Goal: Navigation & Orientation: Find specific page/section

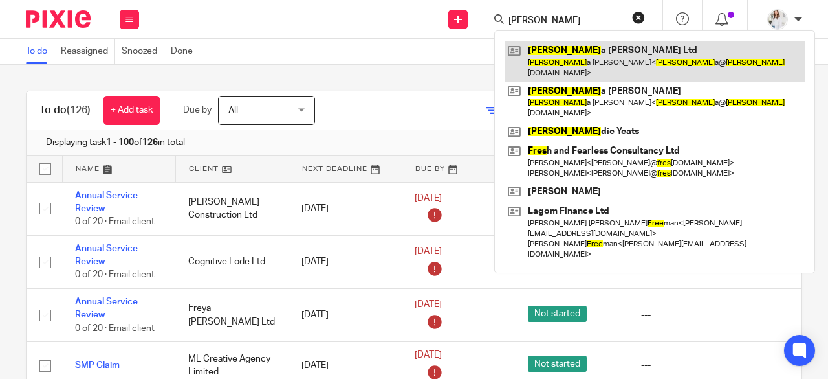
type input "frey"
click at [564, 53] on link at bounding box center [655, 61] width 300 height 40
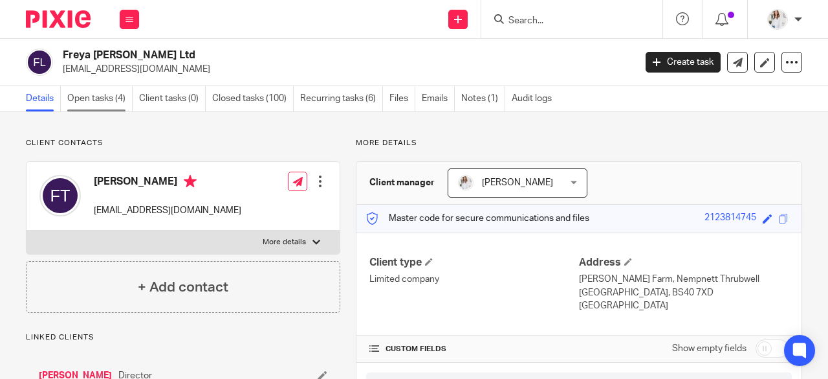
click at [89, 97] on link "Open tasks (4)" at bounding box center [99, 98] width 65 height 25
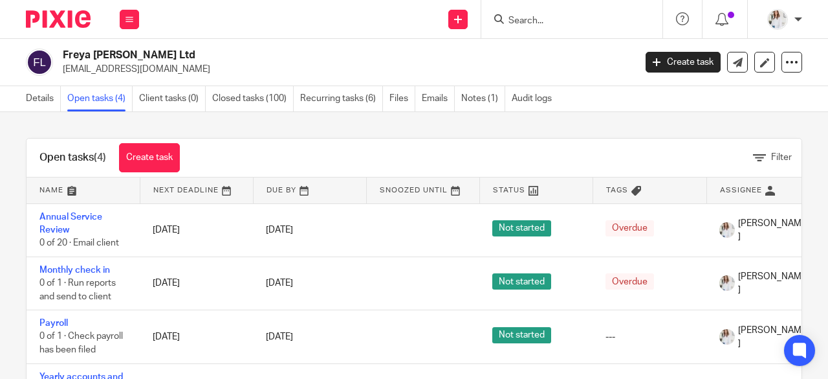
click at [45, 102] on link "Details" at bounding box center [43, 98] width 35 height 25
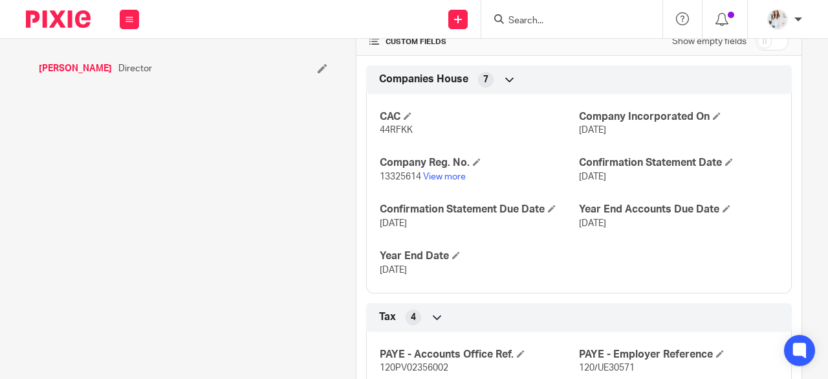
scroll to position [400, 0]
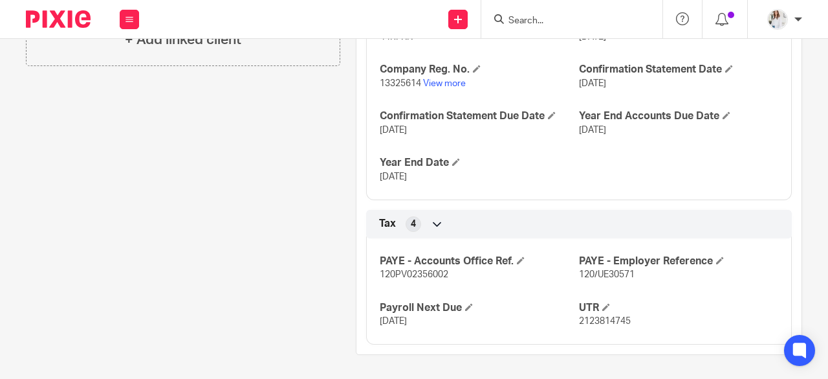
click at [582, 28] on div at bounding box center [571, 19] width 181 height 38
click at [579, 25] on input "Search" at bounding box center [565, 22] width 116 height 12
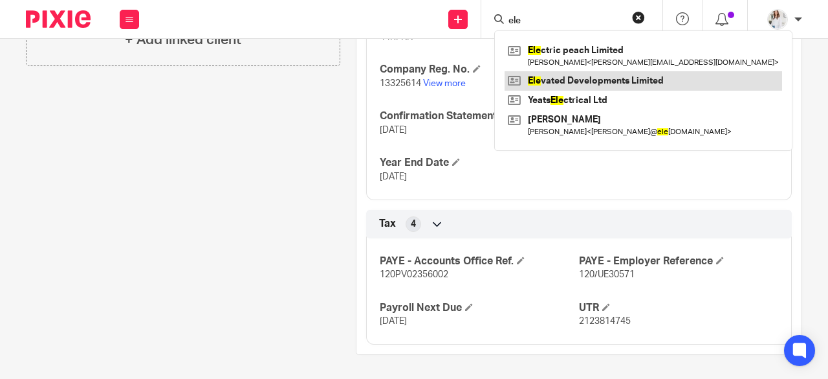
type input "ele"
click at [589, 90] on link at bounding box center [644, 80] width 278 height 19
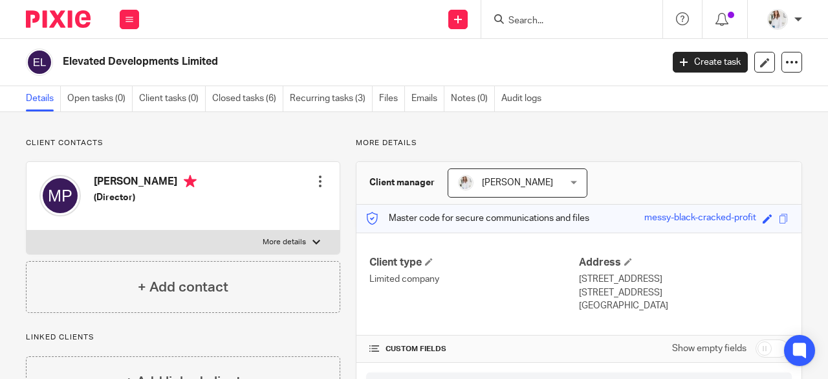
click at [519, 23] on input "Search" at bounding box center [565, 22] width 116 height 12
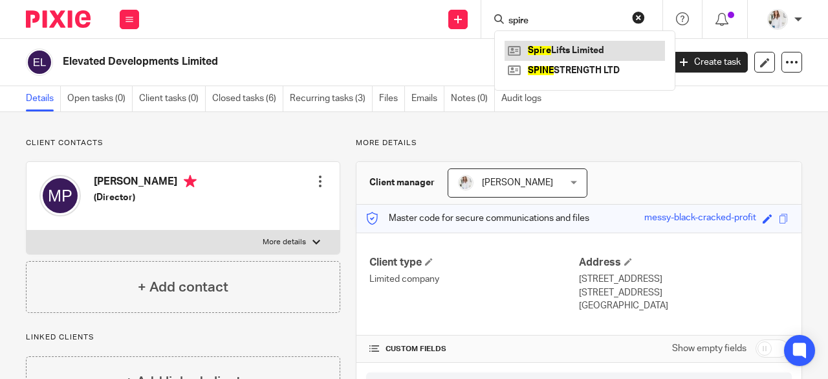
type input "spire"
click at [566, 55] on link at bounding box center [585, 50] width 160 height 19
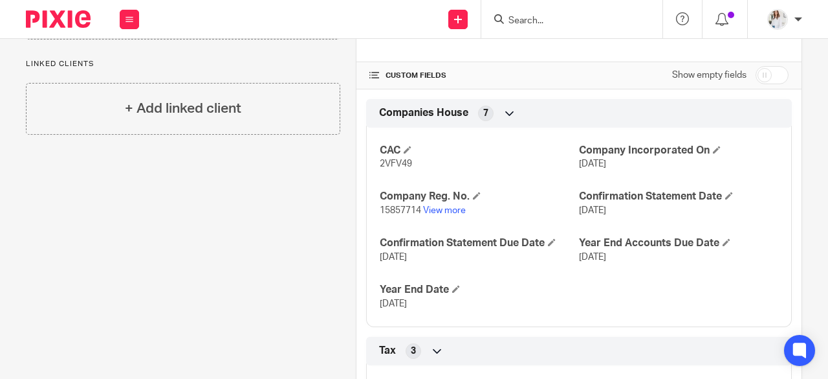
scroll to position [276, 0]
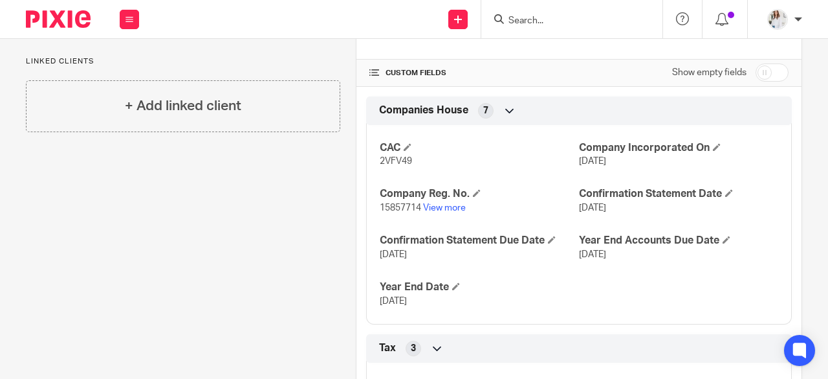
click at [515, 16] on input "Search" at bounding box center [565, 22] width 116 height 12
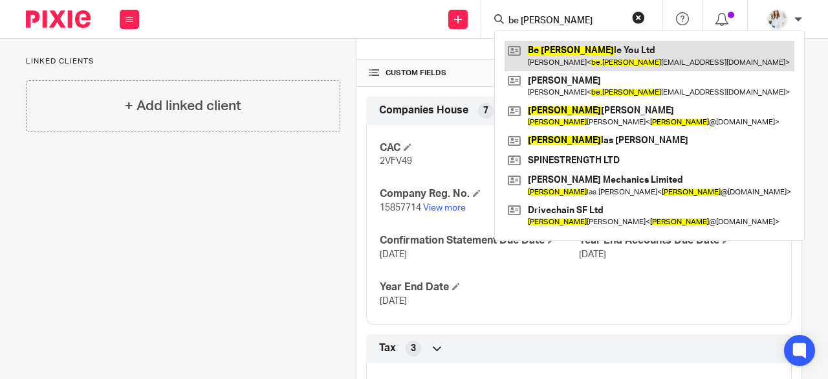
type input "be doub"
click at [558, 49] on link at bounding box center [650, 56] width 290 height 30
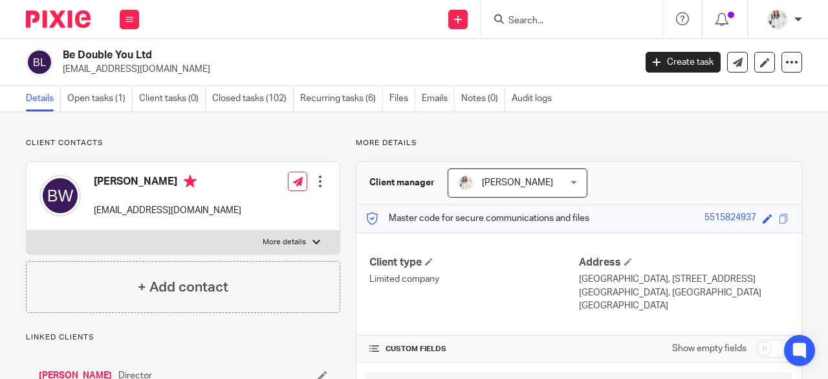
click at [585, 14] on form at bounding box center [576, 19] width 138 height 16
click at [577, 19] on input "Search" at bounding box center [565, 22] width 116 height 12
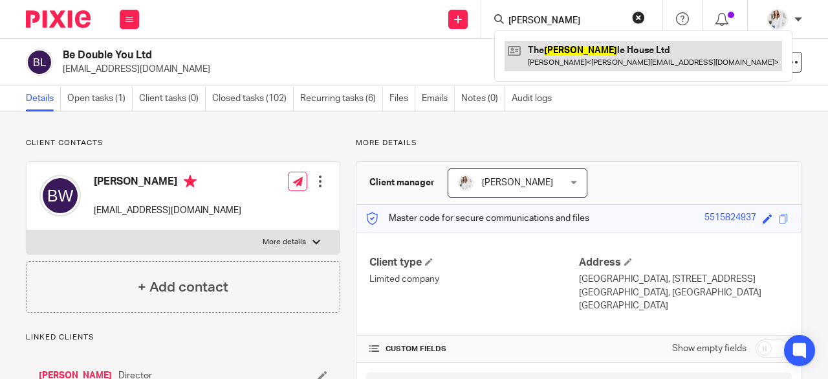
type input "hust"
click at [581, 49] on link at bounding box center [644, 56] width 278 height 30
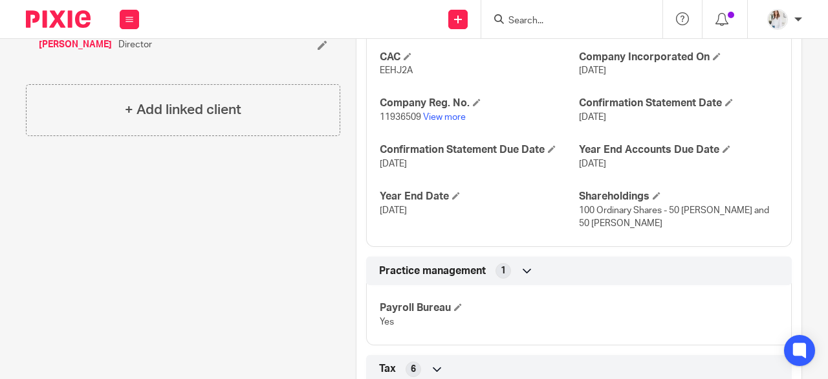
scroll to position [36, 0]
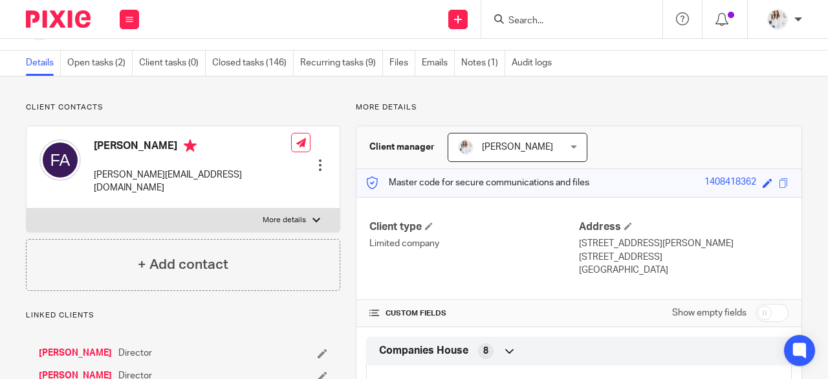
click at [531, 21] on input "Search" at bounding box center [565, 22] width 116 height 12
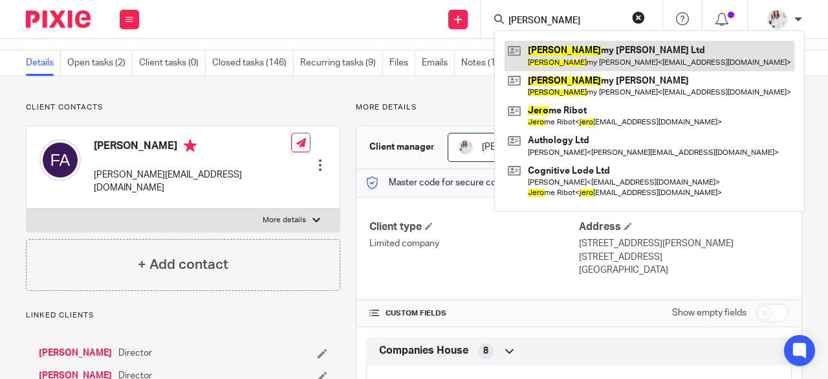
type input "jere"
click at [550, 46] on link at bounding box center [650, 56] width 290 height 30
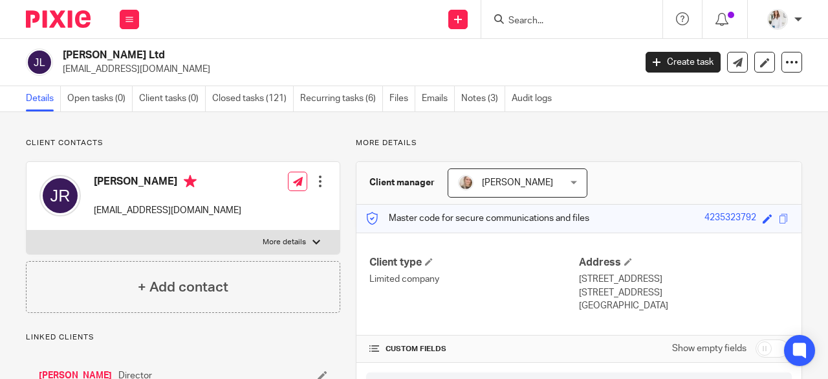
click at [500, 8] on div at bounding box center [571, 19] width 181 height 38
click at [524, 22] on input "Search" at bounding box center [565, 22] width 116 height 12
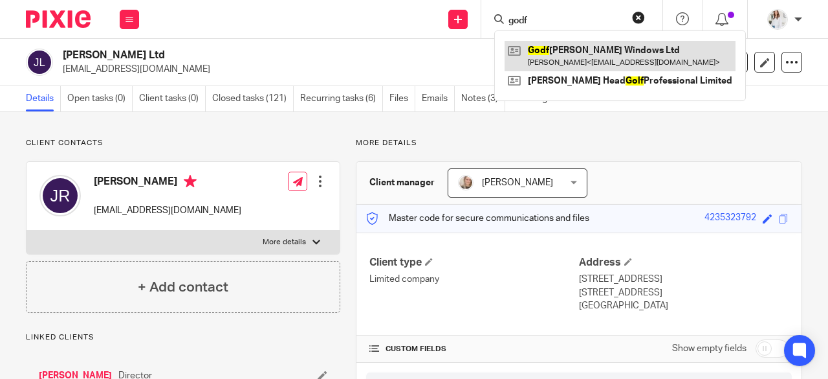
type input "godf"
click at [578, 52] on link at bounding box center [620, 56] width 231 height 30
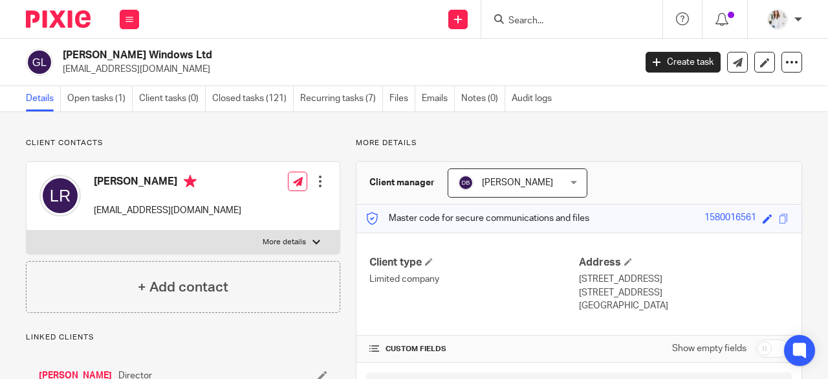
click at [536, 19] on input "Search" at bounding box center [565, 22] width 116 height 12
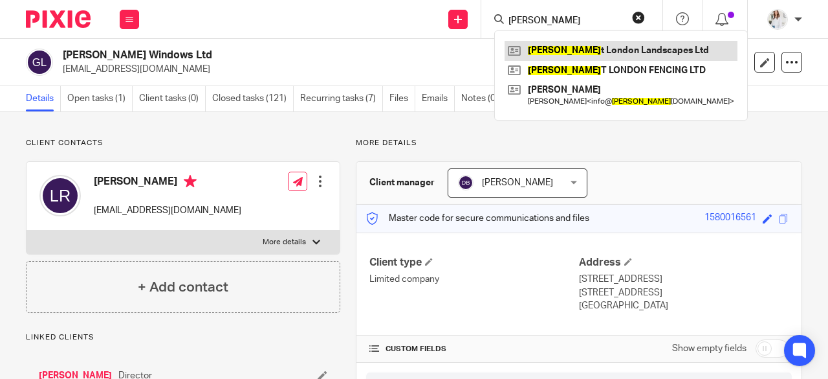
type input "wes"
click at [555, 46] on link at bounding box center [621, 50] width 233 height 19
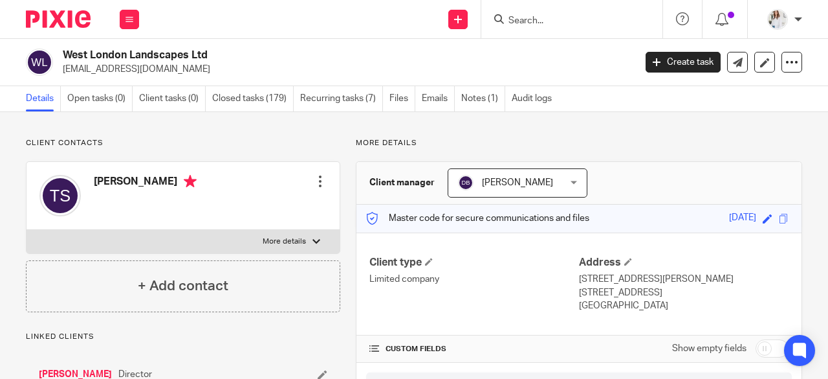
click at [541, 12] on form at bounding box center [576, 19] width 138 height 16
click at [540, 19] on input "Search" at bounding box center [565, 22] width 116 height 12
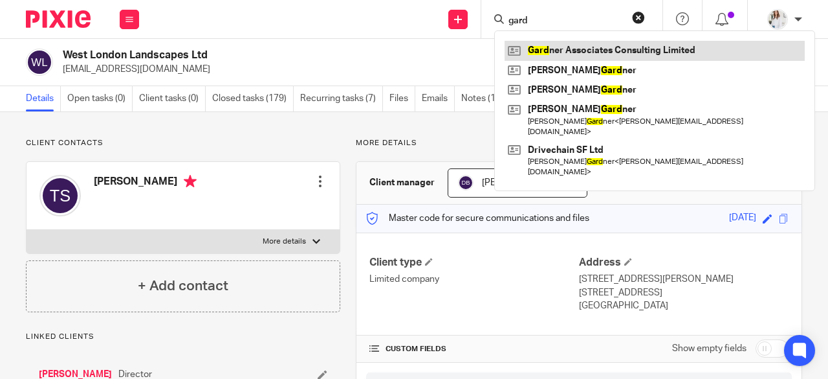
type input "gard"
click at [566, 46] on link at bounding box center [655, 50] width 300 height 19
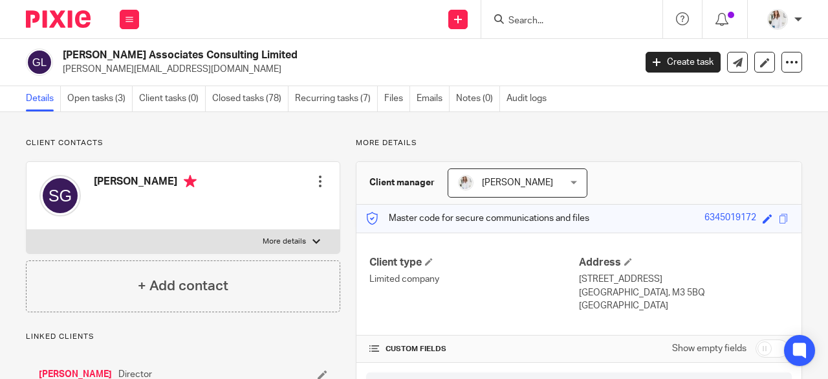
click at [522, 25] on input "Search" at bounding box center [565, 22] width 116 height 12
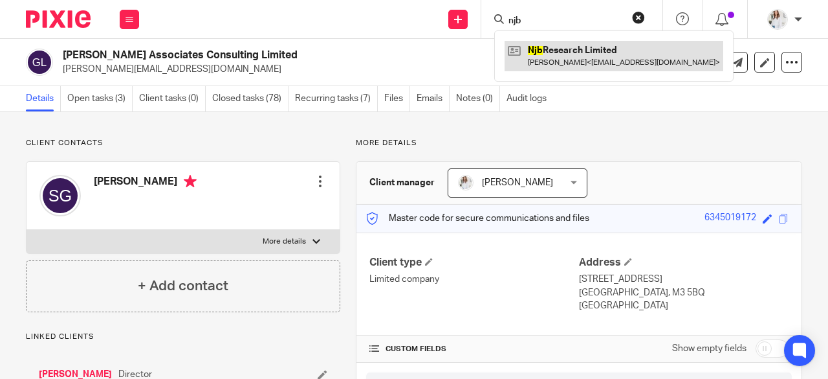
type input "njb"
click at [587, 58] on link at bounding box center [614, 56] width 219 height 30
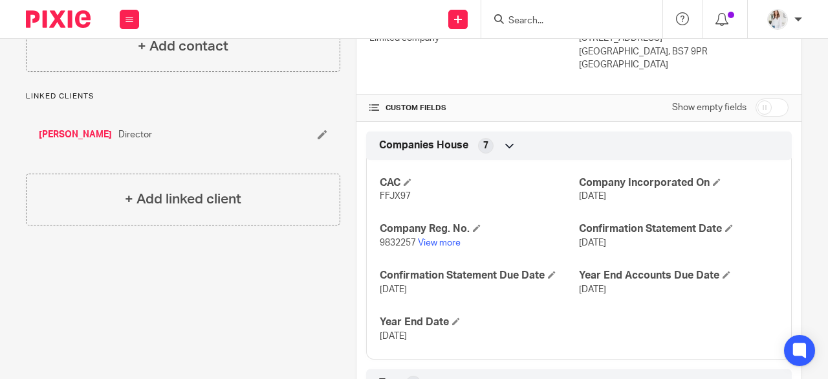
scroll to position [238, 0]
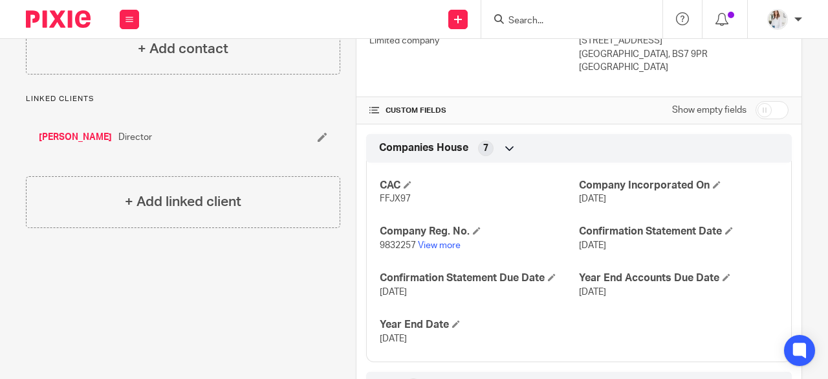
click at [522, 16] on input "Search" at bounding box center [565, 22] width 116 height 12
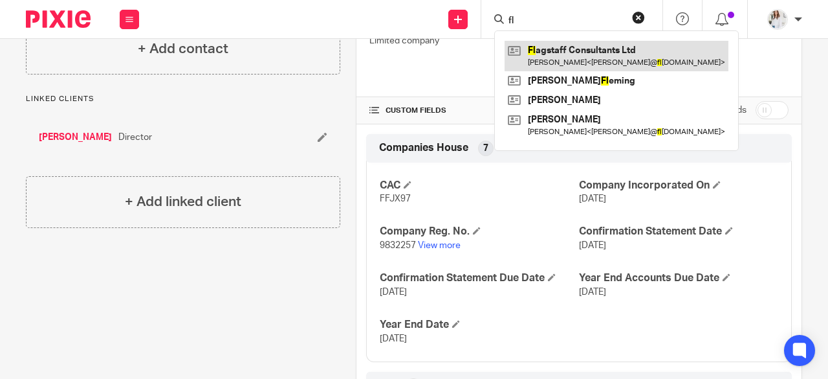
type input "fl"
click at [554, 52] on link at bounding box center [617, 56] width 224 height 30
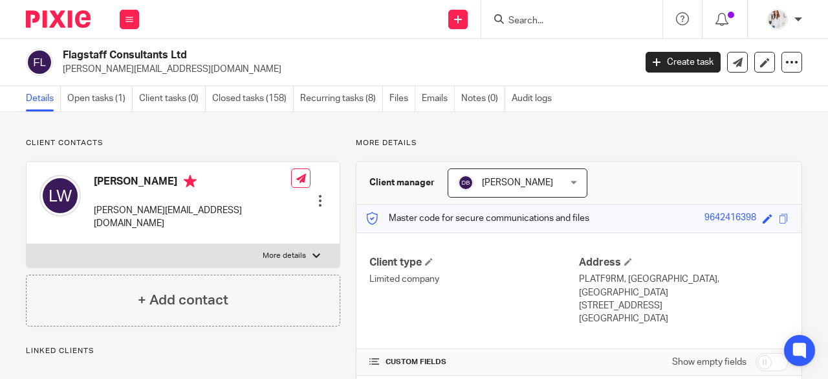
click at [527, 16] on input "Search" at bounding box center [565, 22] width 116 height 12
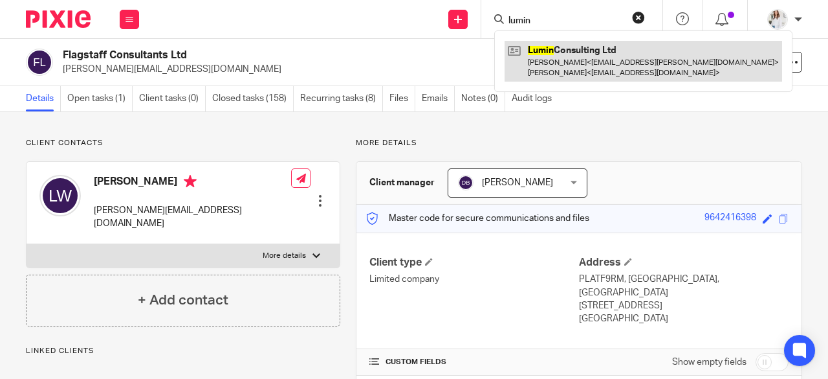
type input "lumin"
click at [575, 74] on link at bounding box center [644, 61] width 278 height 40
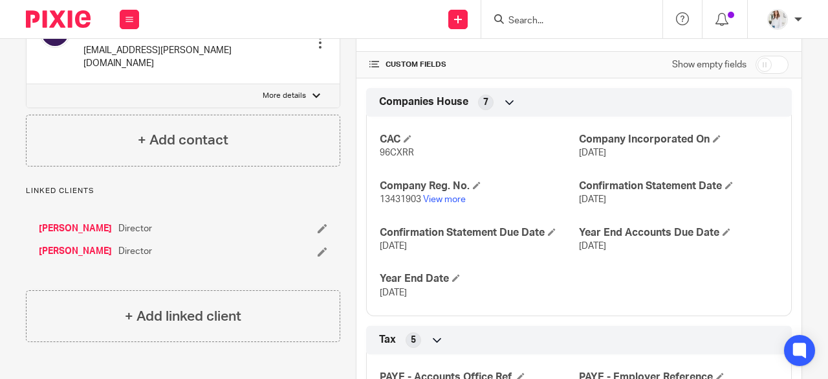
scroll to position [311, 0]
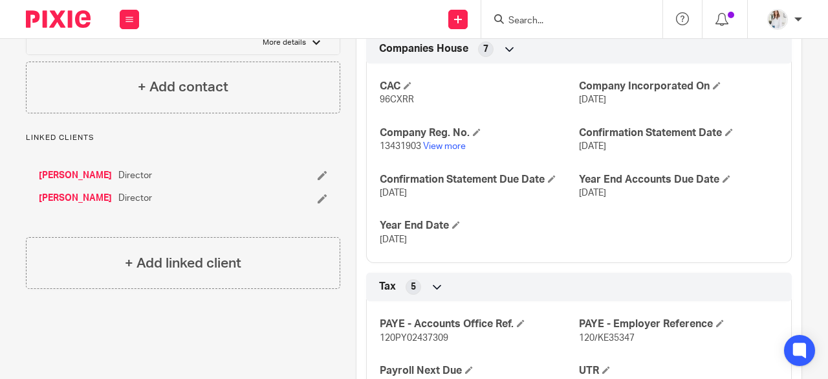
click at [567, 14] on form at bounding box center [576, 19] width 138 height 16
click at [564, 23] on input "Search" at bounding box center [565, 22] width 116 height 12
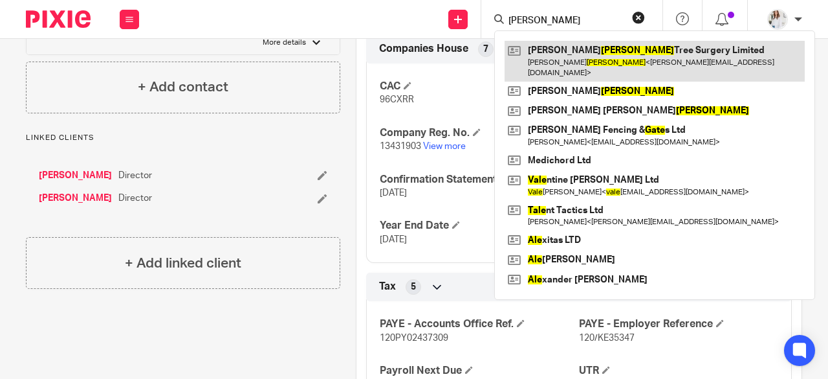
type input "gale"
click at [584, 52] on link at bounding box center [655, 61] width 300 height 40
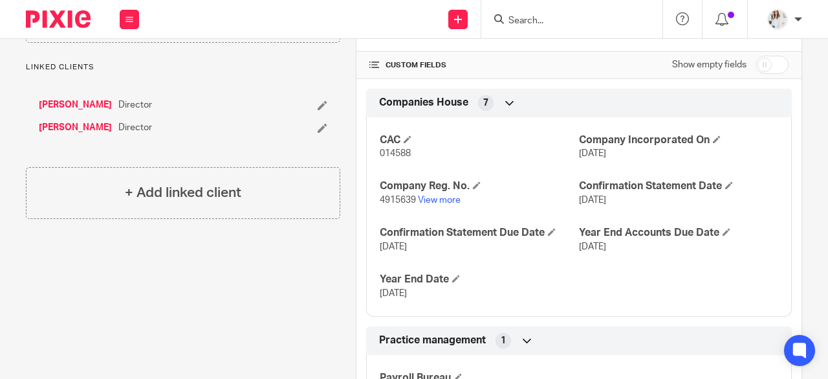
scroll to position [280, 0]
